Goal: Information Seeking & Learning: Learn about a topic

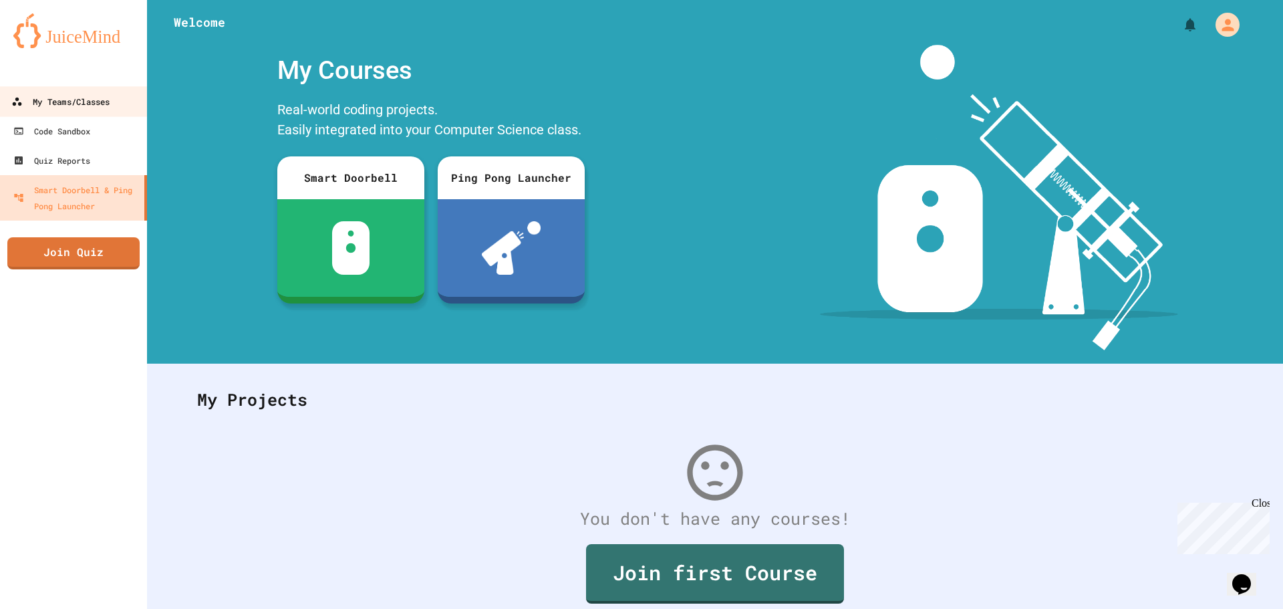
click at [72, 100] on div "My Teams/Classes" at bounding box center [60, 102] width 98 height 17
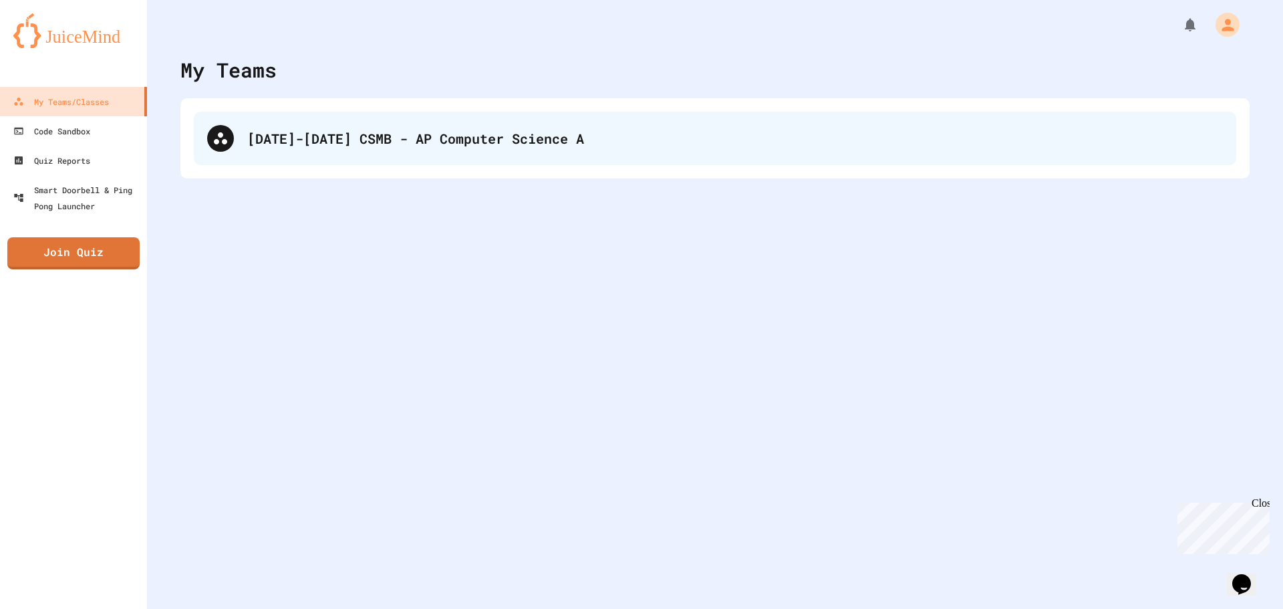
click at [382, 125] on div "[DATE]-[DATE] CSMB - AP Computer Science A" at bounding box center [715, 138] width 1043 height 53
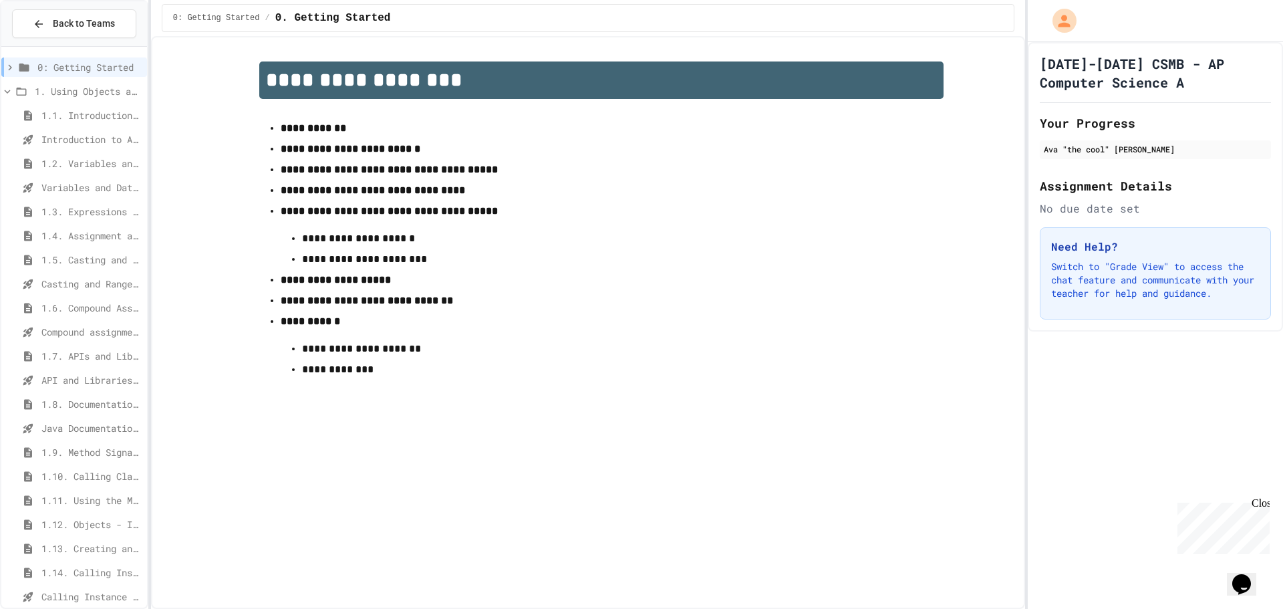
click at [93, 235] on span "1.4. Assignment and Input" at bounding box center [91, 236] width 100 height 14
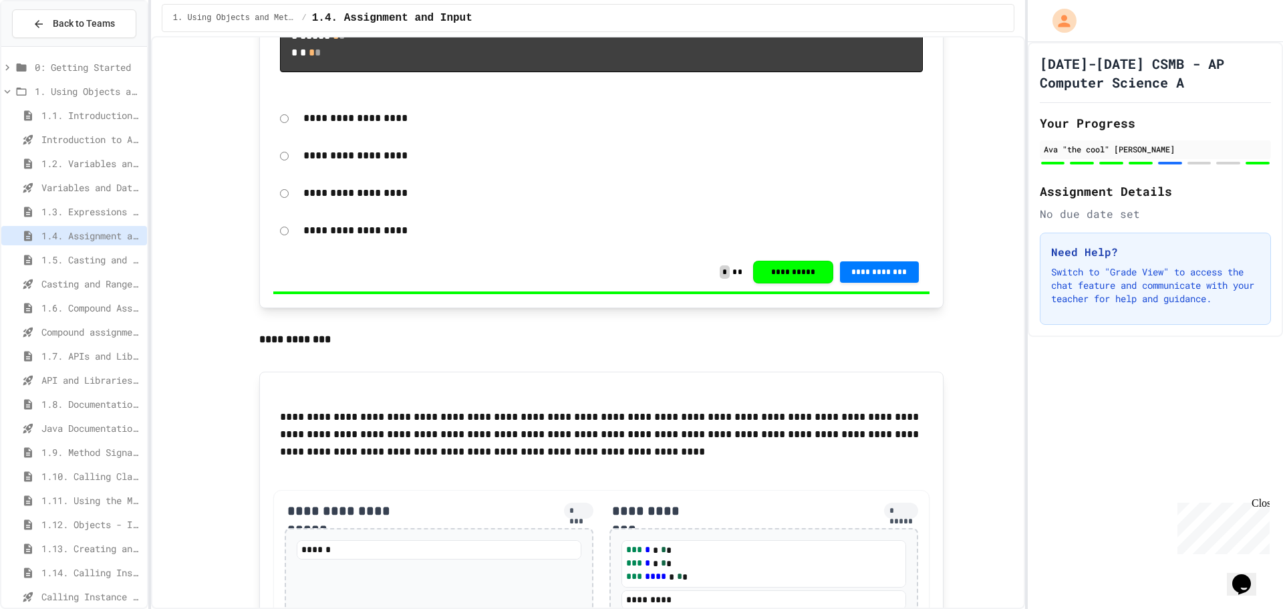
scroll to position [1337, 0]
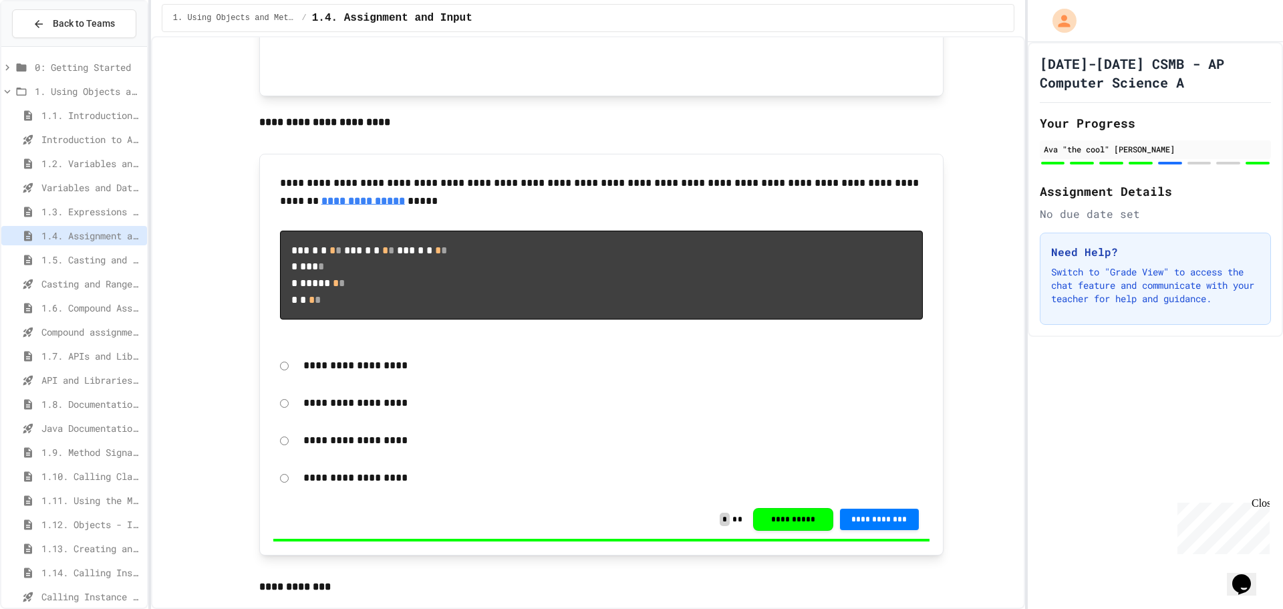
click at [1166, 160] on div "Ava "the cool" [PERSON_NAME]" at bounding box center [1155, 152] width 231 height 25
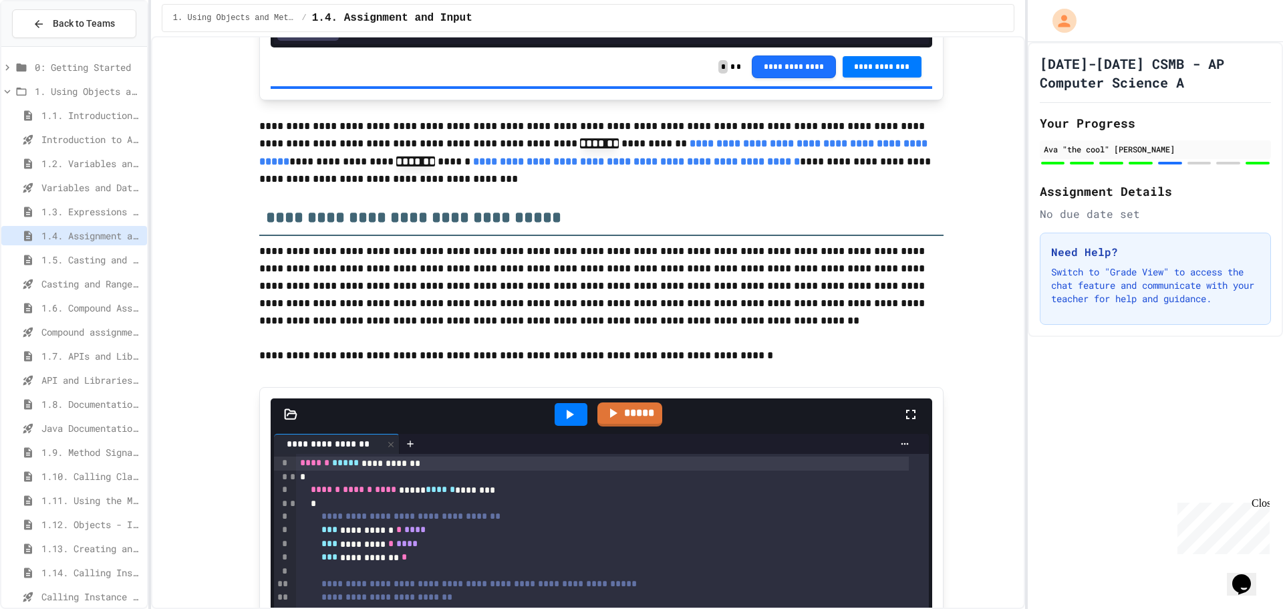
scroll to position [4878, 0]
